Goal: Obtain resource: Obtain resource

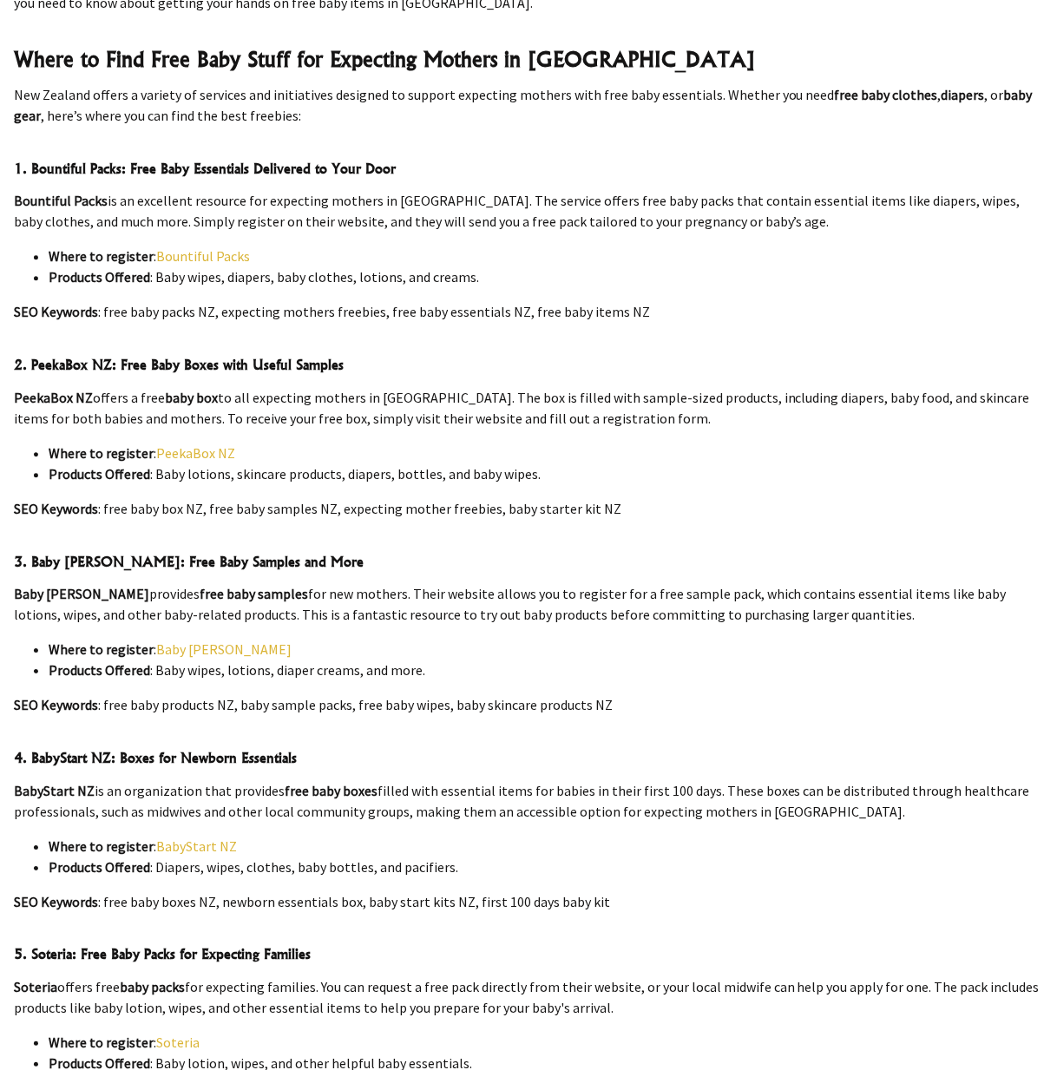
scroll to position [925, 0]
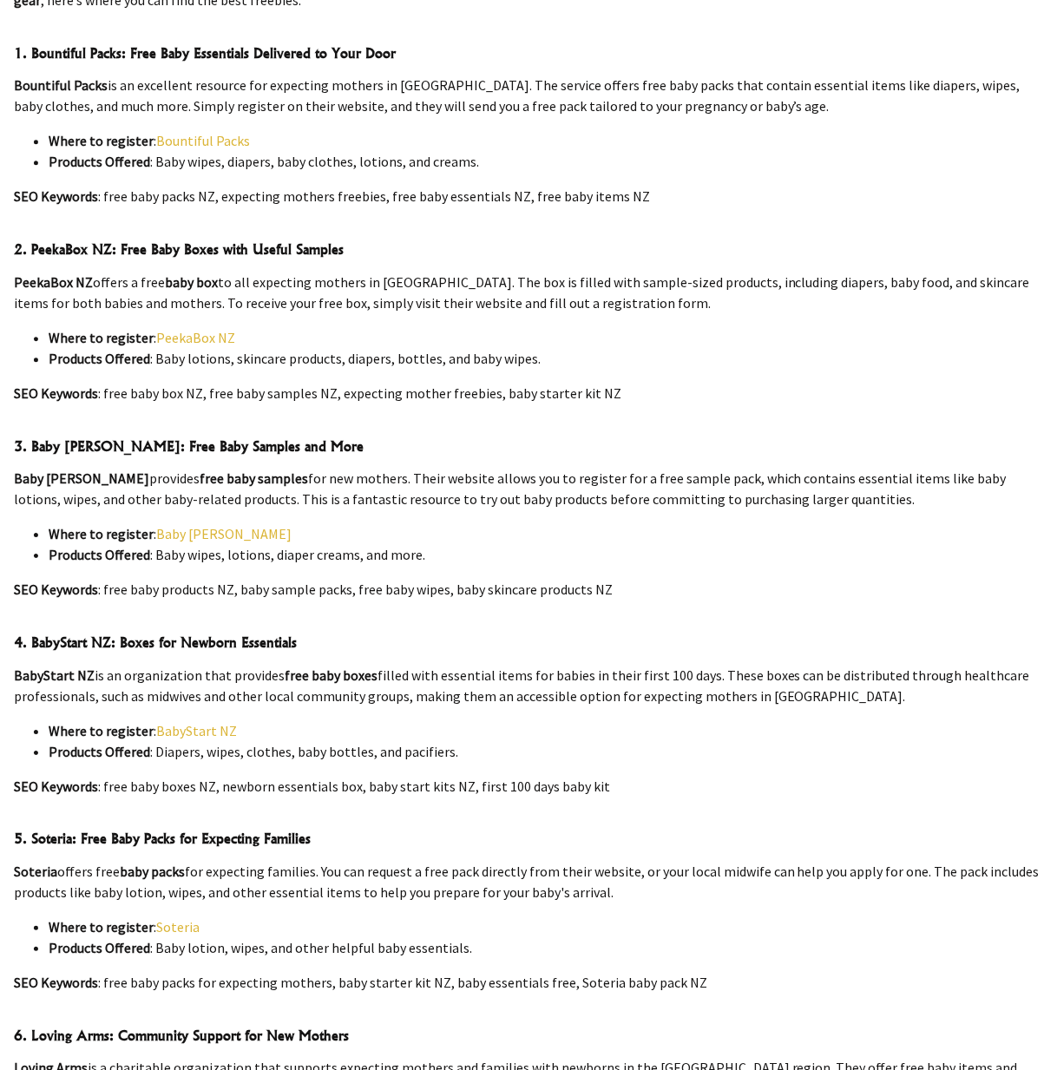
click at [220, 722] on link "BabyStart NZ" at bounding box center [196, 730] width 81 height 17
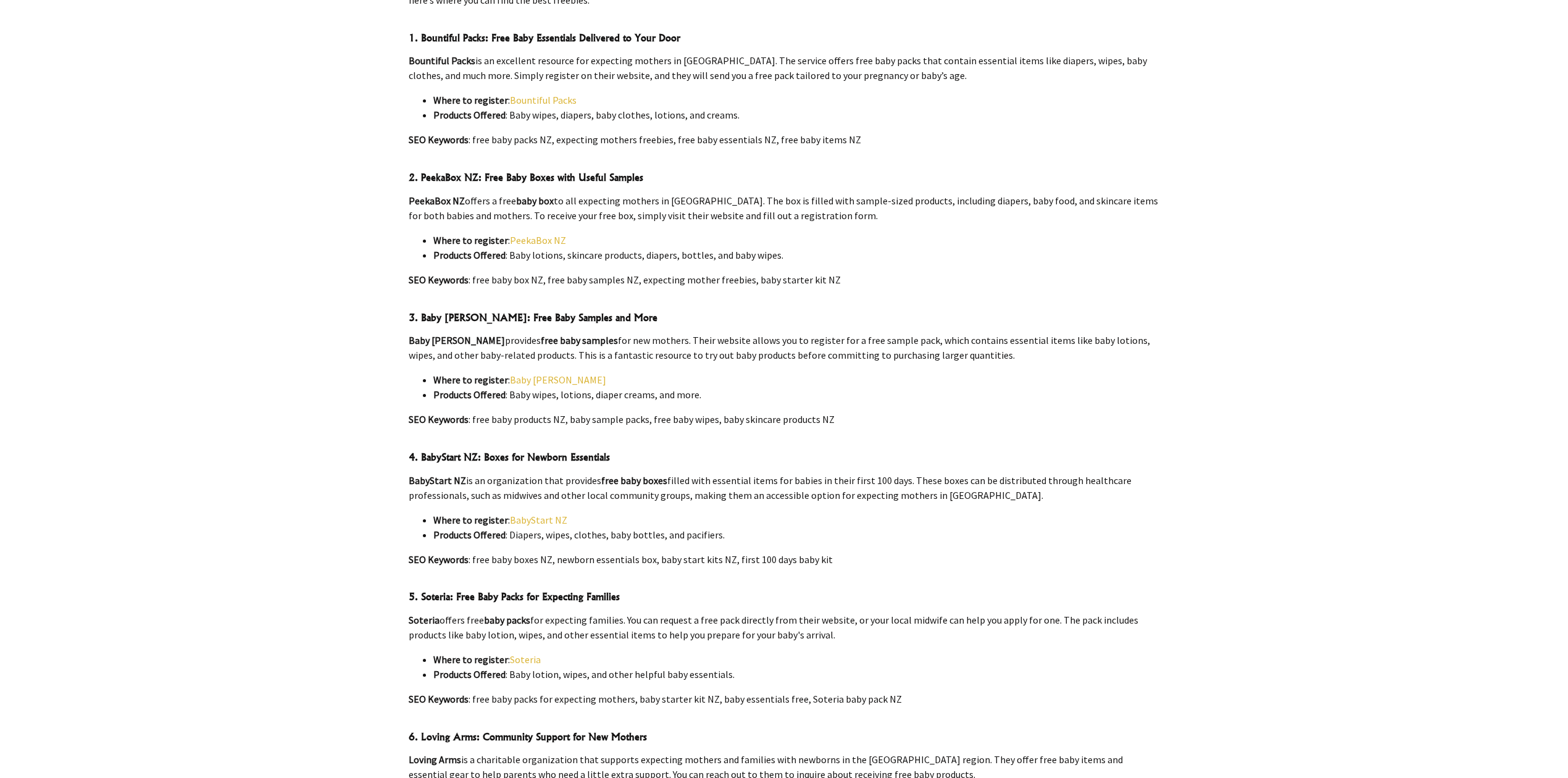
click at [558, 514] on link "BabyStart NZ" at bounding box center [539, 520] width 58 height 12
